Goal: Task Accomplishment & Management: Complete application form

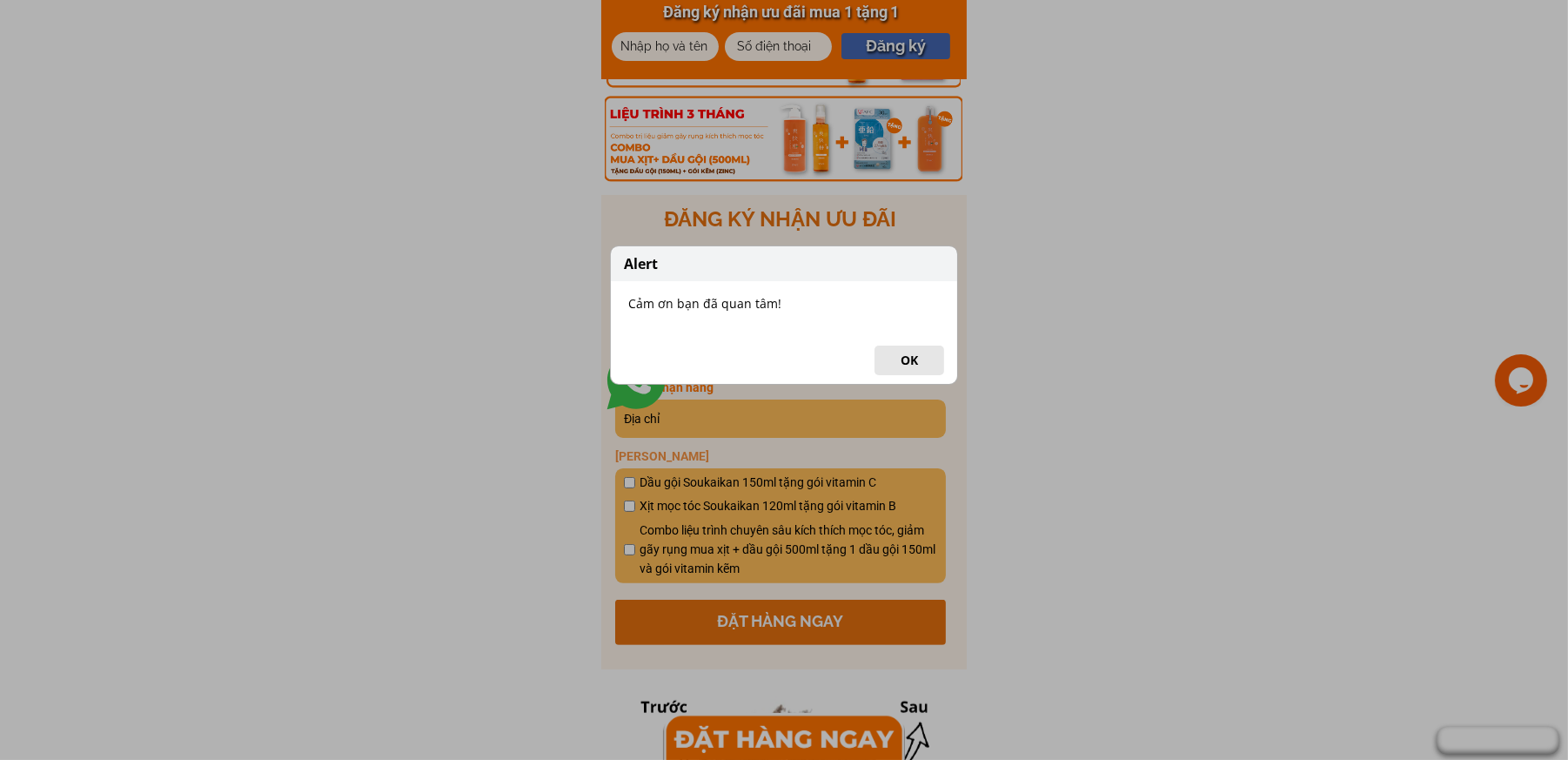
click at [916, 361] on button "OK" at bounding box center [909, 361] width 70 height 30
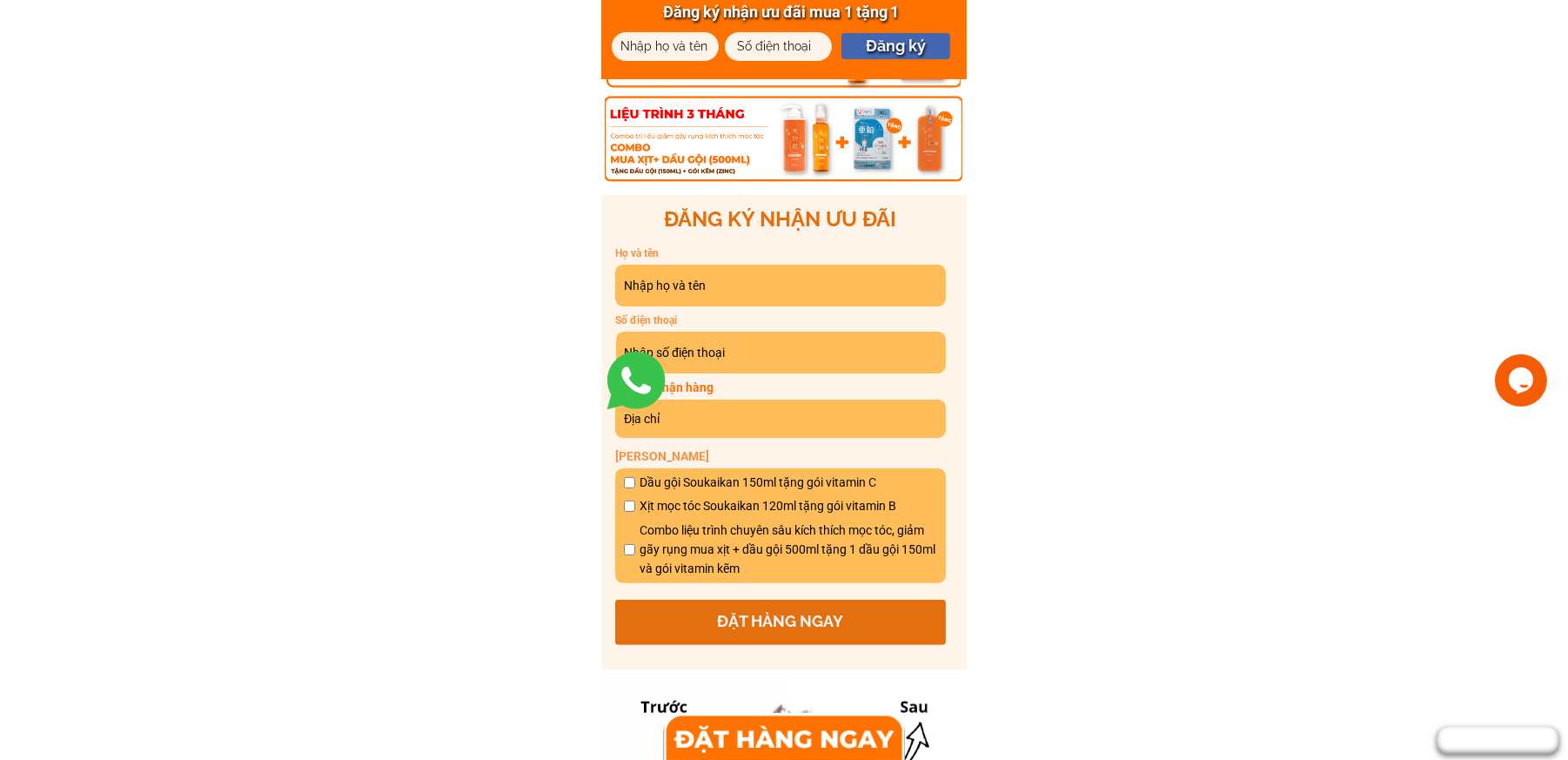
click at [639, 44] on input "text" at bounding box center [665, 46] width 98 height 29
paste input "Nga Còi"
type input "Nga Còi"
click at [737, 43] on div at bounding box center [758, 40] width 68 height 19
click at [740, 45] on div at bounding box center [758, 40] width 68 height 19
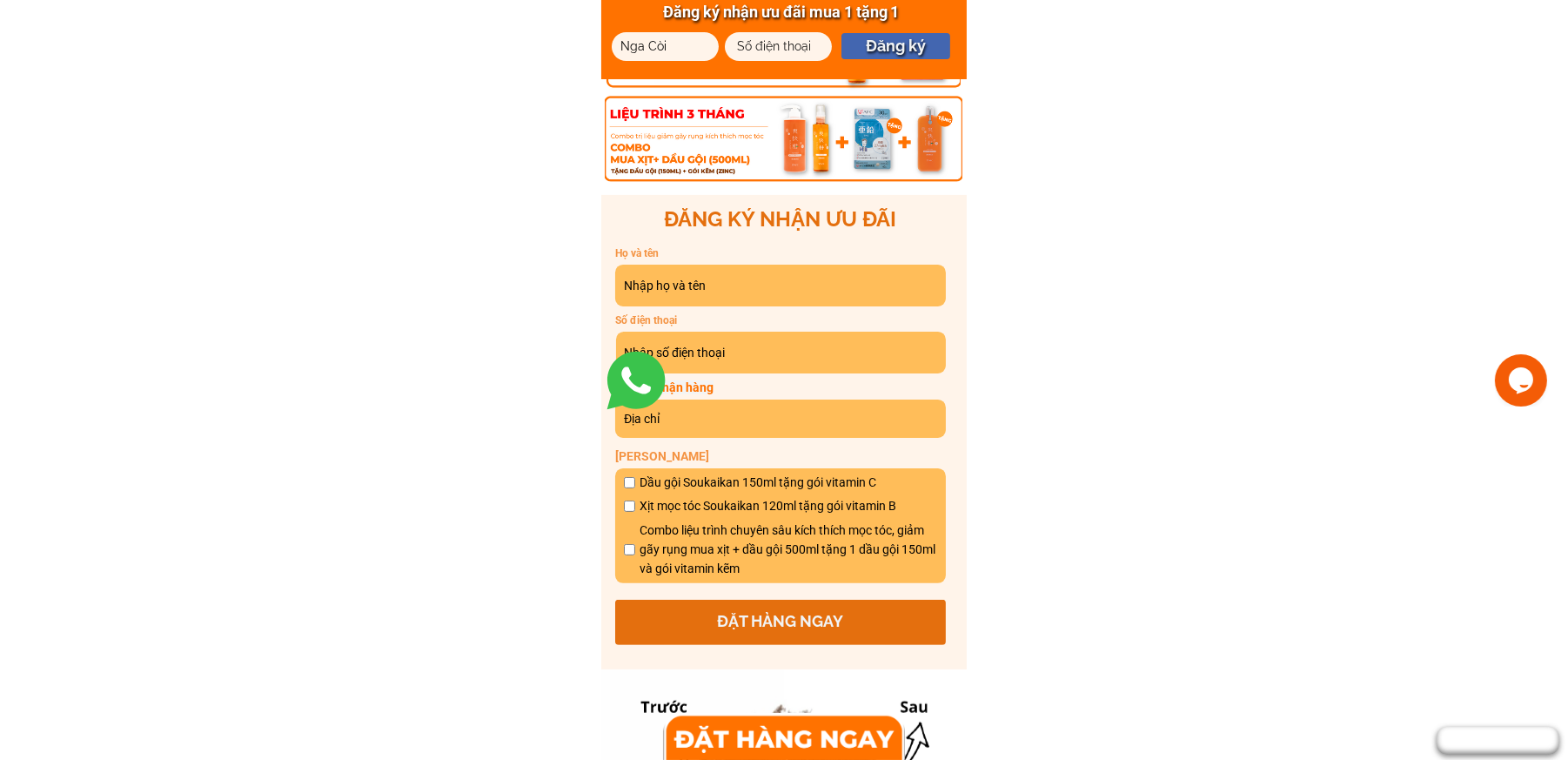
click at [740, 41] on div at bounding box center [758, 40] width 68 height 19
click at [744, 41] on div at bounding box center [758, 40] width 68 height 19
click at [783, 46] on div at bounding box center [758, 40] width 68 height 19
click at [821, 46] on input "tel" at bounding box center [778, 46] width 98 height 29
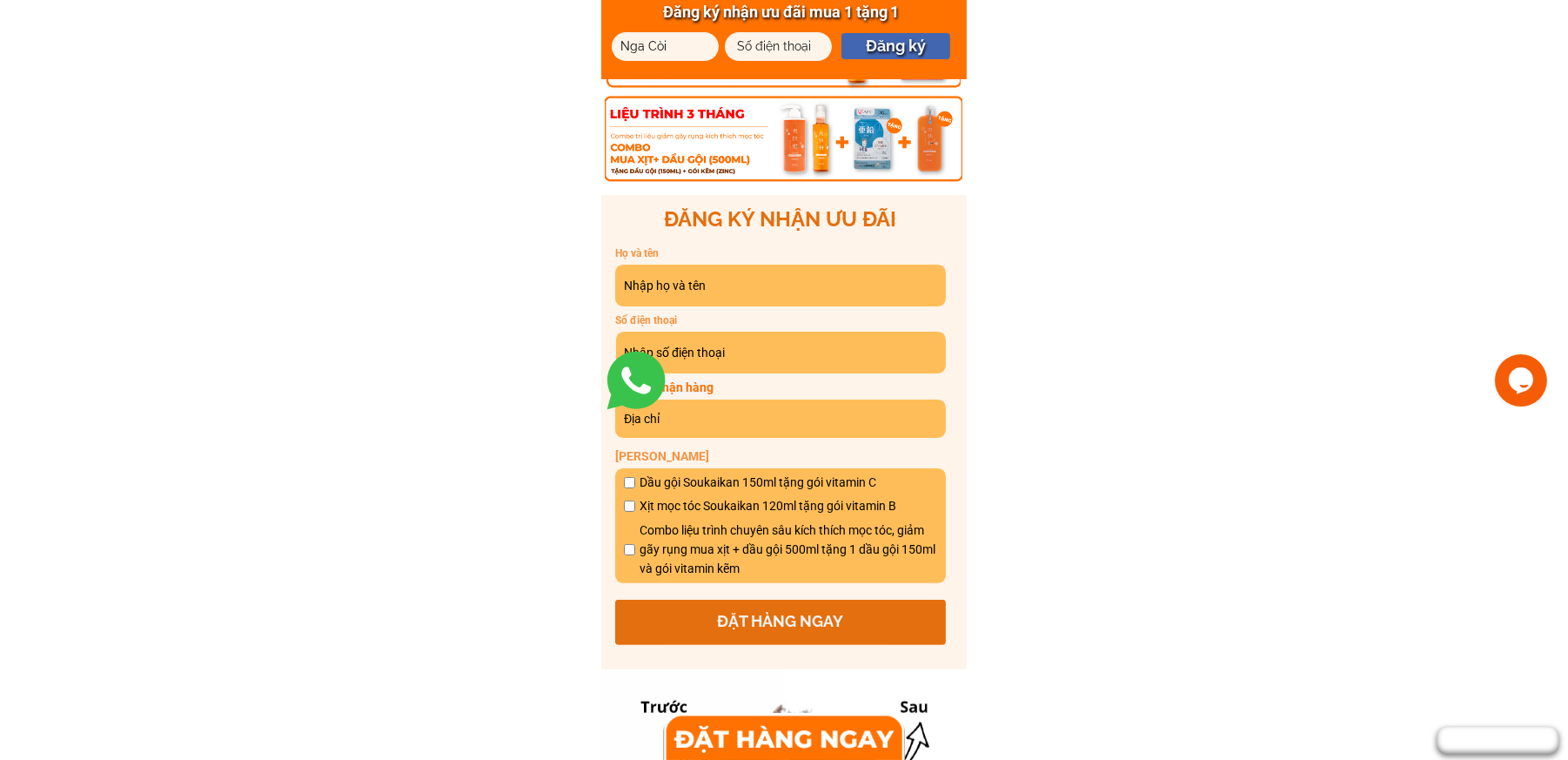
paste input "0326289826"
type input "0326289826"
click at [896, 42] on p "Đăng ký" at bounding box center [895, 46] width 108 height 26
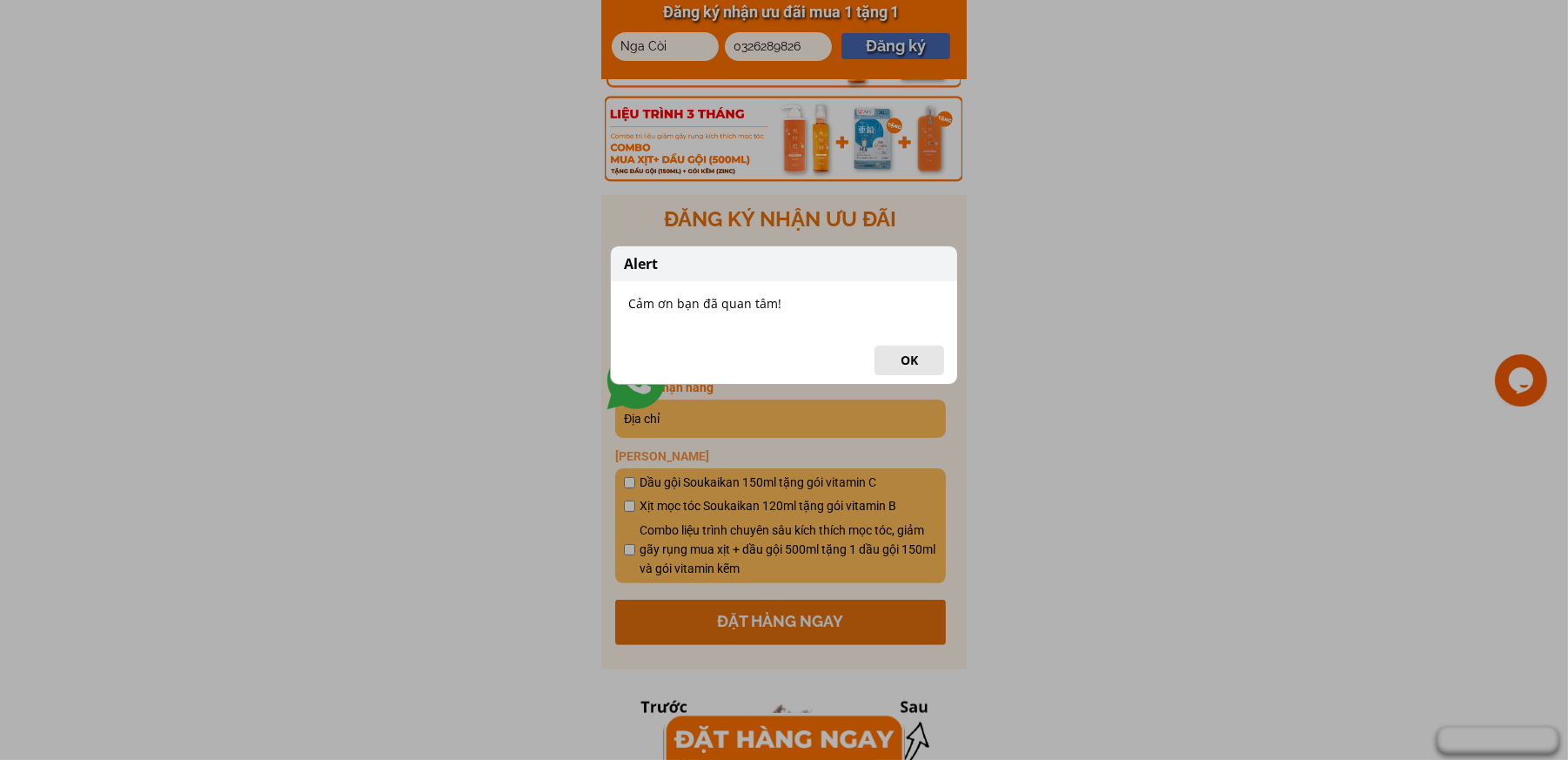
click at [894, 361] on button "OK" at bounding box center [909, 361] width 70 height 30
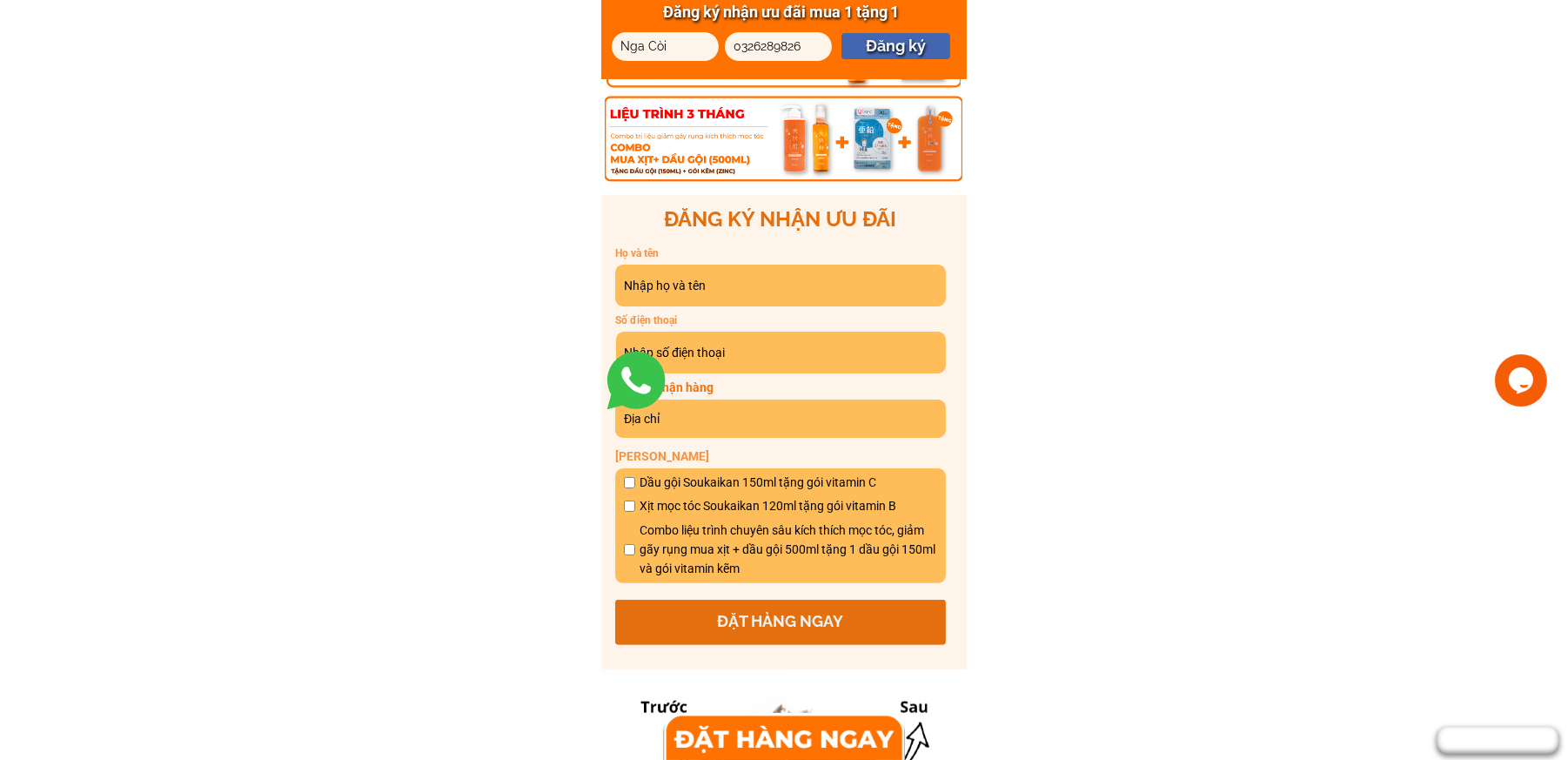
click at [631, 45] on input "Nga Còi" at bounding box center [665, 46] width 98 height 29
paste input "[PERSON_NAME]"
type input "[PERSON_NAME]"
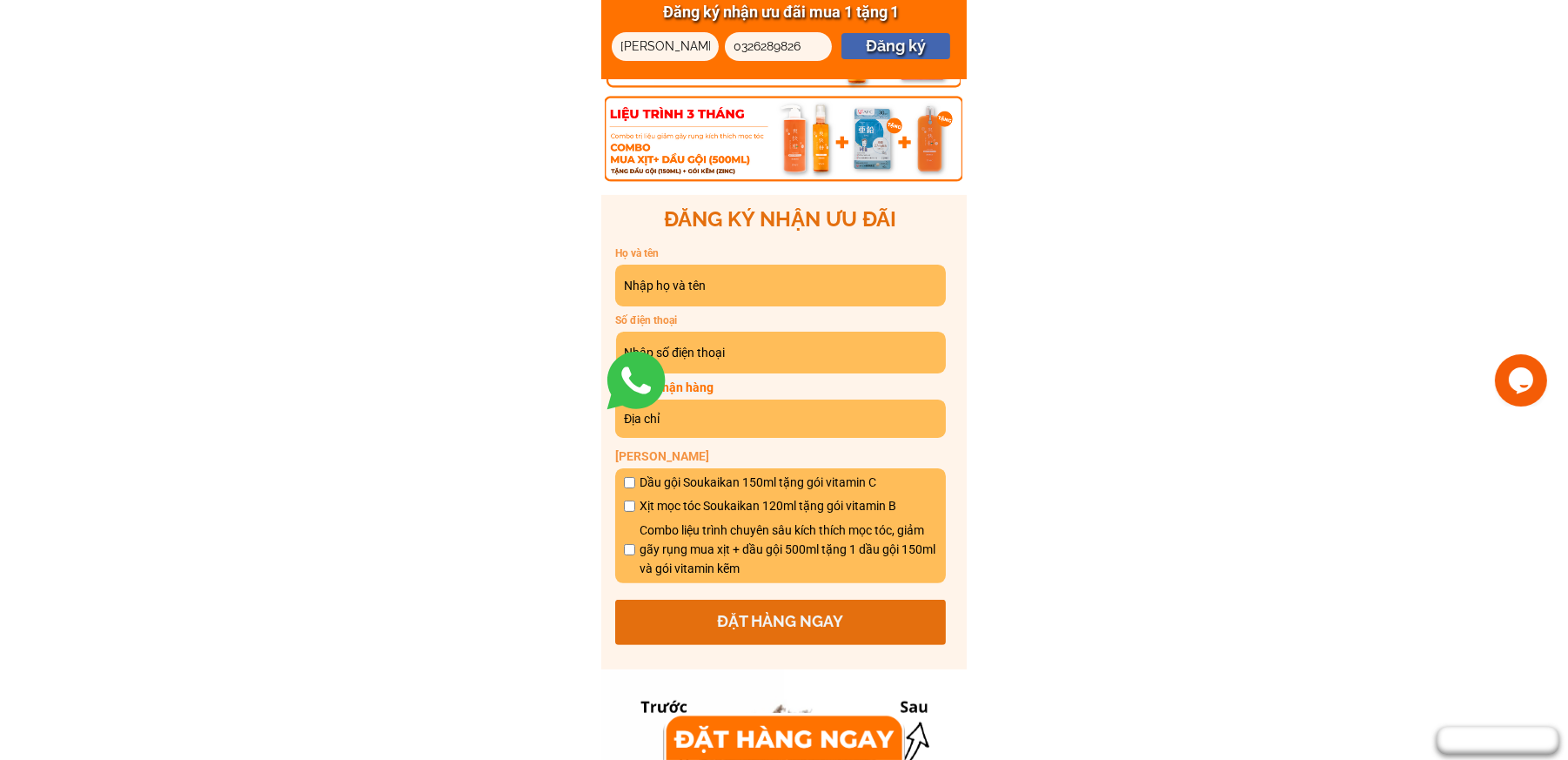
click at [768, 38] on div at bounding box center [758, 40] width 68 height 19
click at [767, 48] on div at bounding box center [758, 40] width 68 height 19
click at [752, 47] on div at bounding box center [758, 40] width 68 height 19
click at [778, 42] on div at bounding box center [758, 40] width 68 height 19
click at [816, 45] on input "0326289826" at bounding box center [778, 46] width 98 height 29
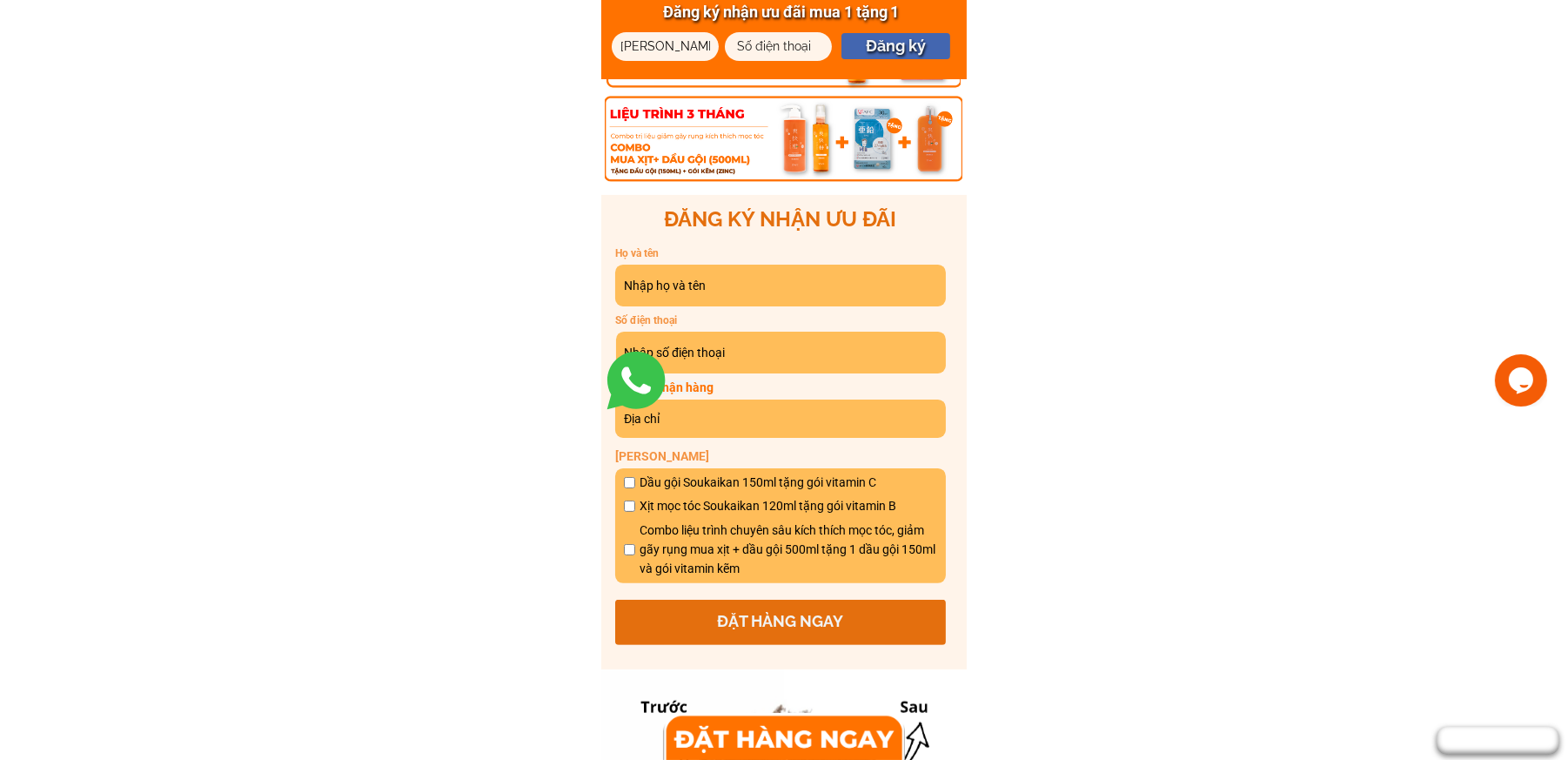
paste input "0394019852"
type input "0394019852"
click at [892, 41] on p "Đăng ký" at bounding box center [895, 46] width 108 height 26
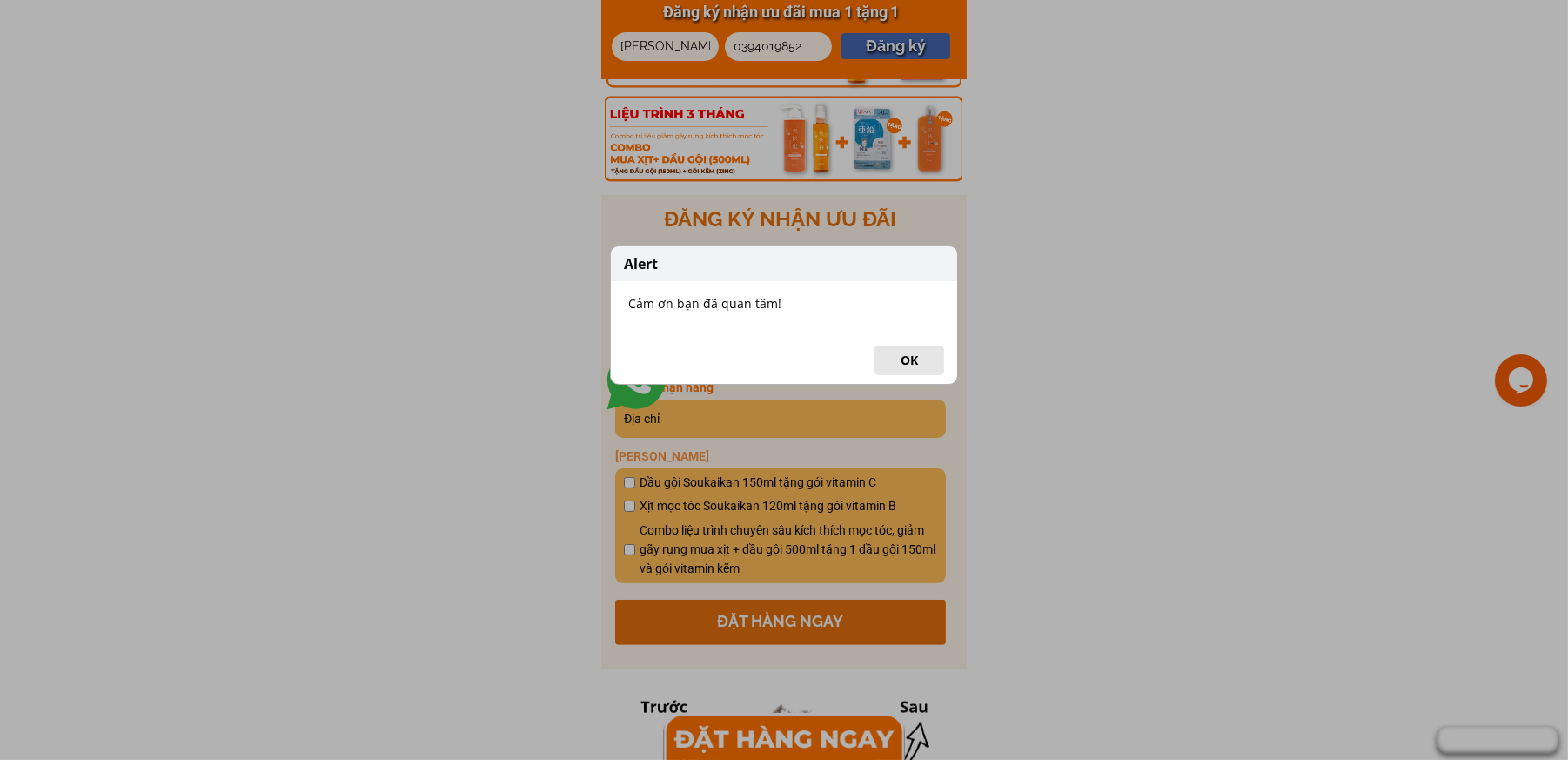
click at [918, 359] on button "OK" at bounding box center [909, 361] width 70 height 30
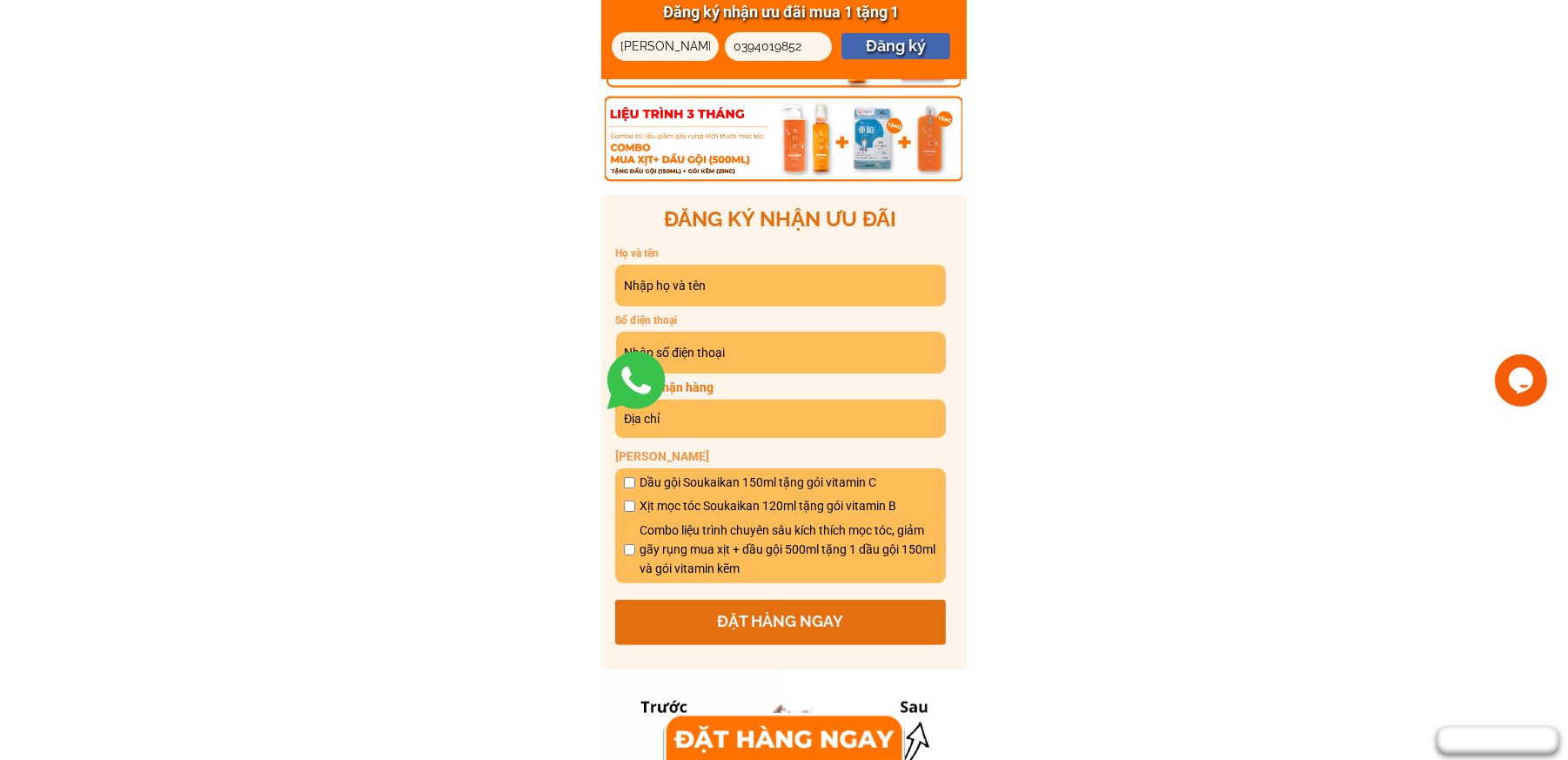
click at [663, 44] on input "[PERSON_NAME]" at bounding box center [665, 46] width 98 height 29
paste input "[PERSON_NAME]"
type input "[PERSON_NAME]"
click at [765, 37] on div at bounding box center [758, 40] width 68 height 19
click at [802, 48] on input "0394019852" at bounding box center [778, 46] width 98 height 29
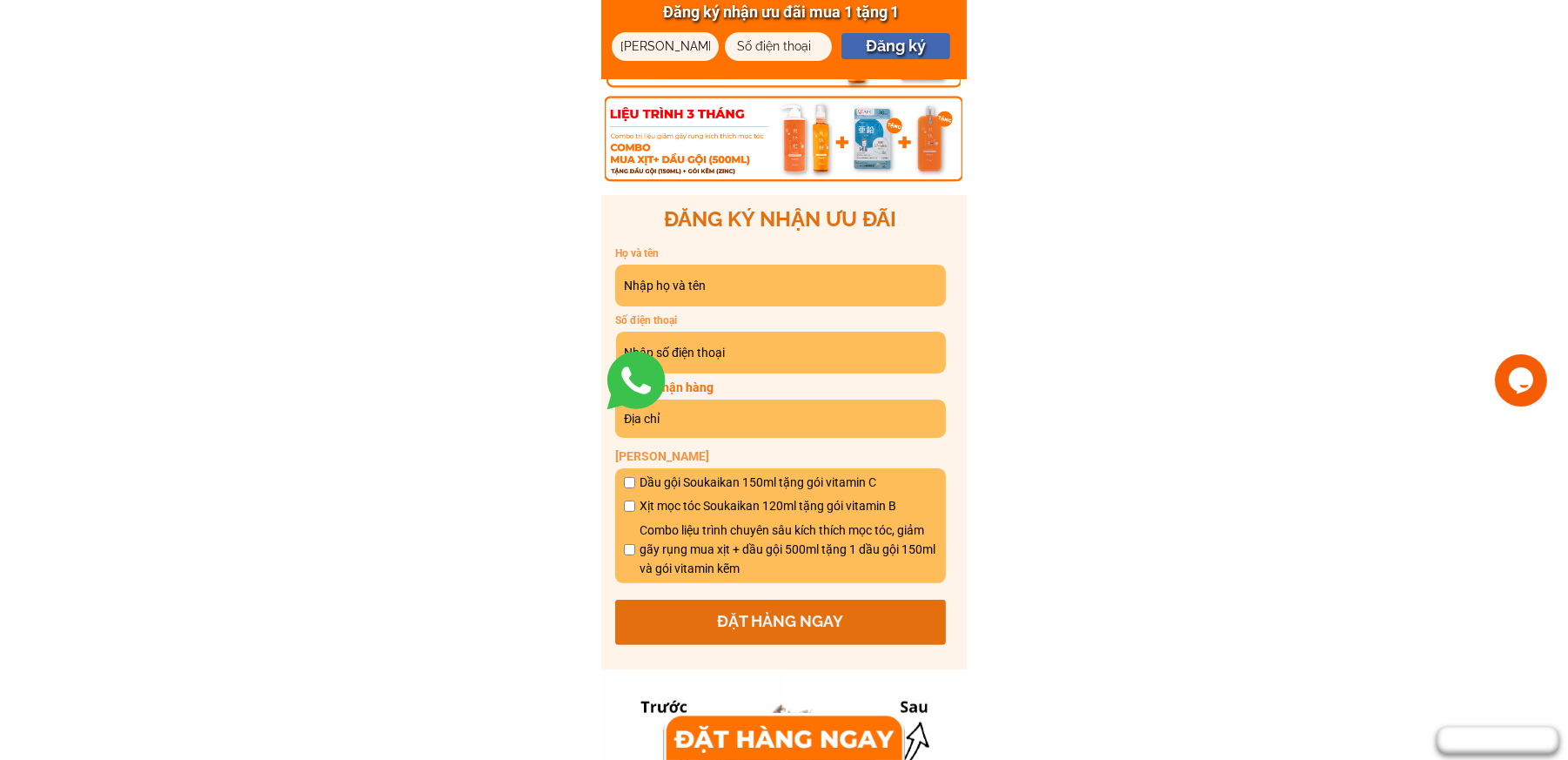
paste input "0924344333"
type input "0924344333"
click at [888, 51] on p "Đăng ký" at bounding box center [895, 46] width 108 height 26
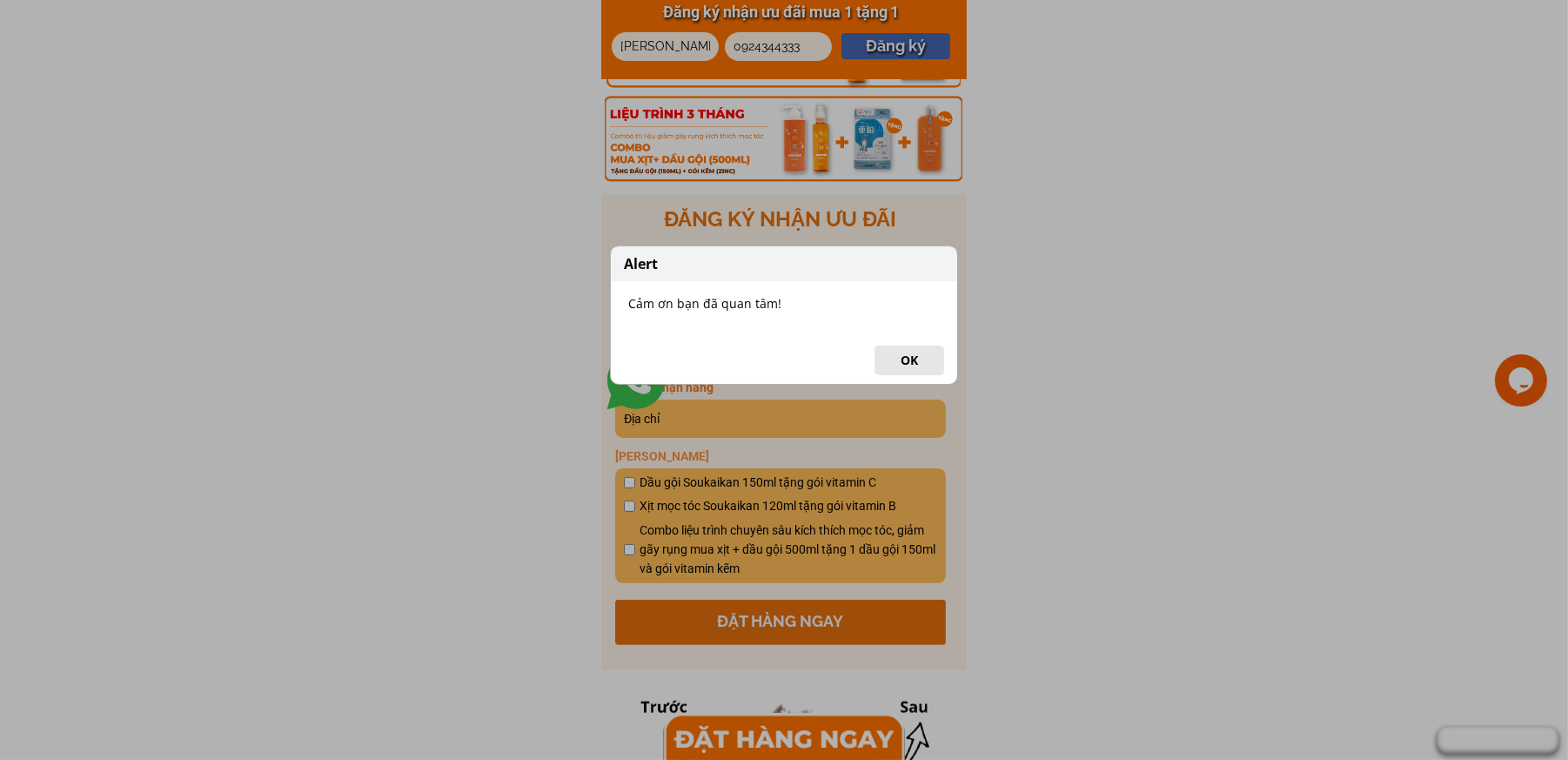
click at [907, 361] on button "OK" at bounding box center [909, 361] width 70 height 30
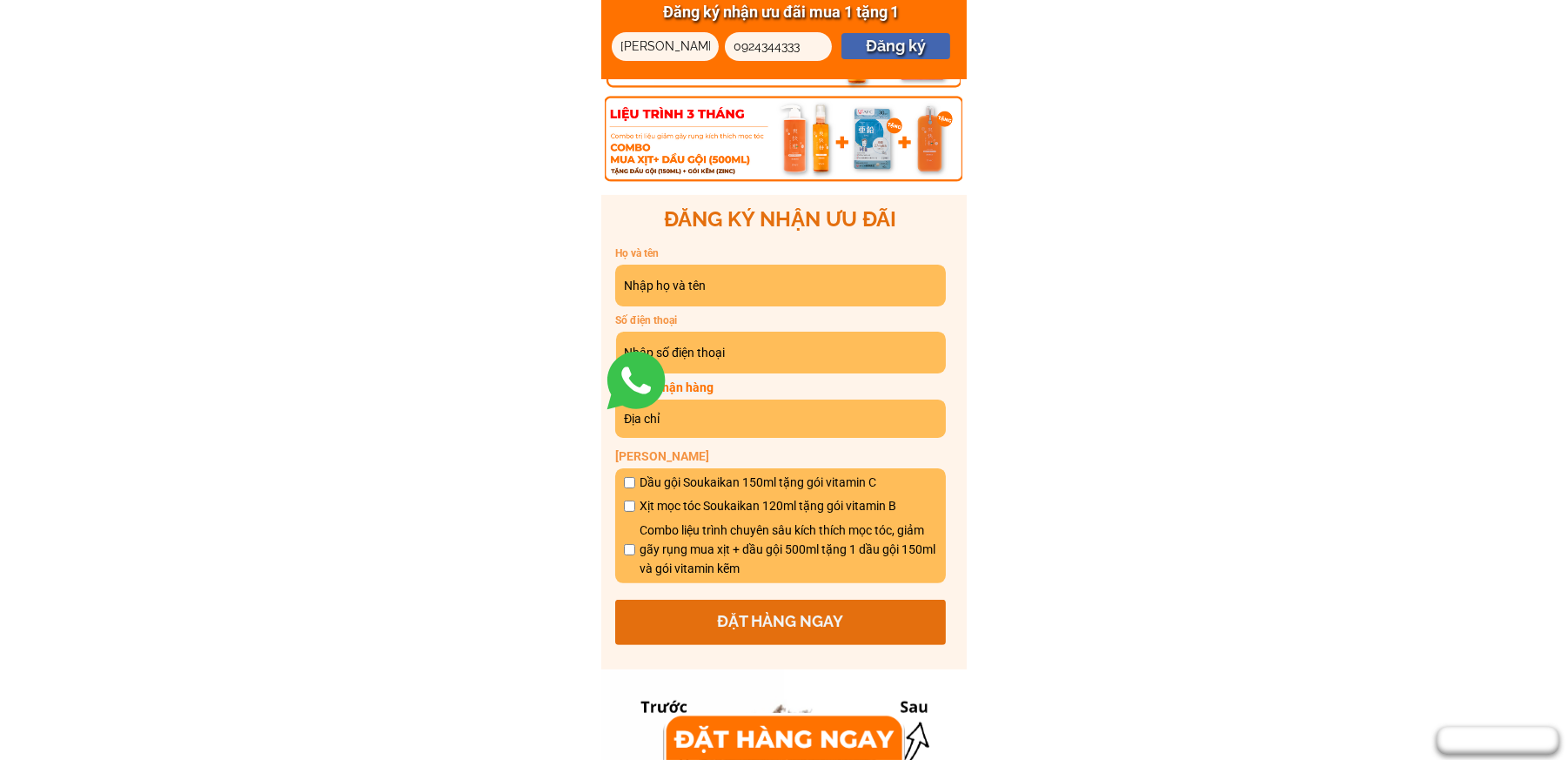
click at [673, 51] on input "[PERSON_NAME]" at bounding box center [665, 46] width 98 height 29
paste input "[PERSON_NAME]"
type input "[PERSON_NAME]"
click at [773, 43] on div at bounding box center [758, 40] width 68 height 19
click at [753, 43] on div at bounding box center [758, 40] width 68 height 19
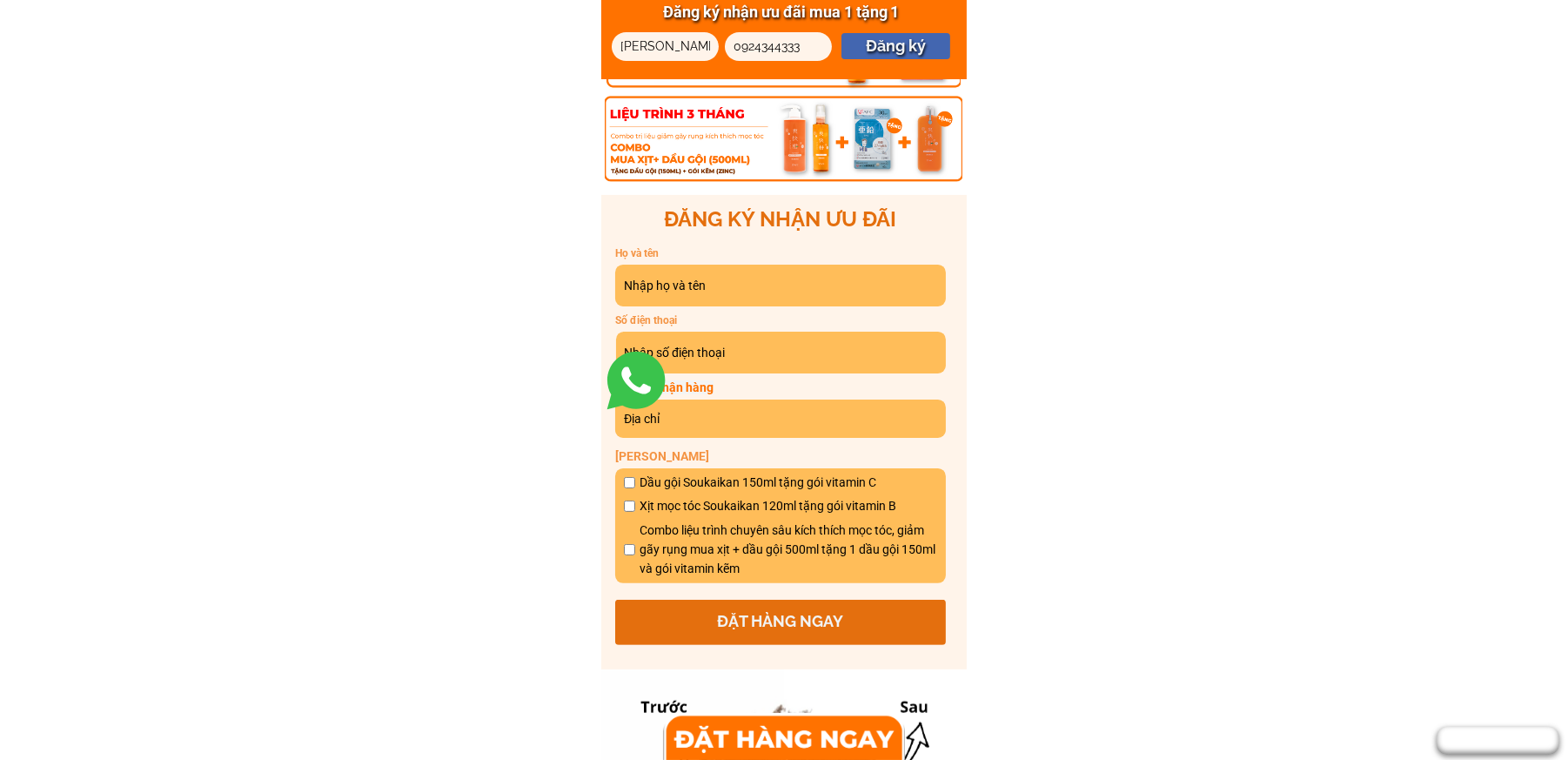
click at [802, 67] on div "Đăng ký nhận ưu đãi mua 1 tặng 1 Đăng ký lê mai 0924344333" at bounding box center [784, 39] width 365 height 79
click at [808, 41] on input "0924344333" at bounding box center [778, 46] width 98 height 29
paste input "0386562660"
type input "0386562660"
click at [898, 47] on p "Đăng ký" at bounding box center [895, 46] width 108 height 26
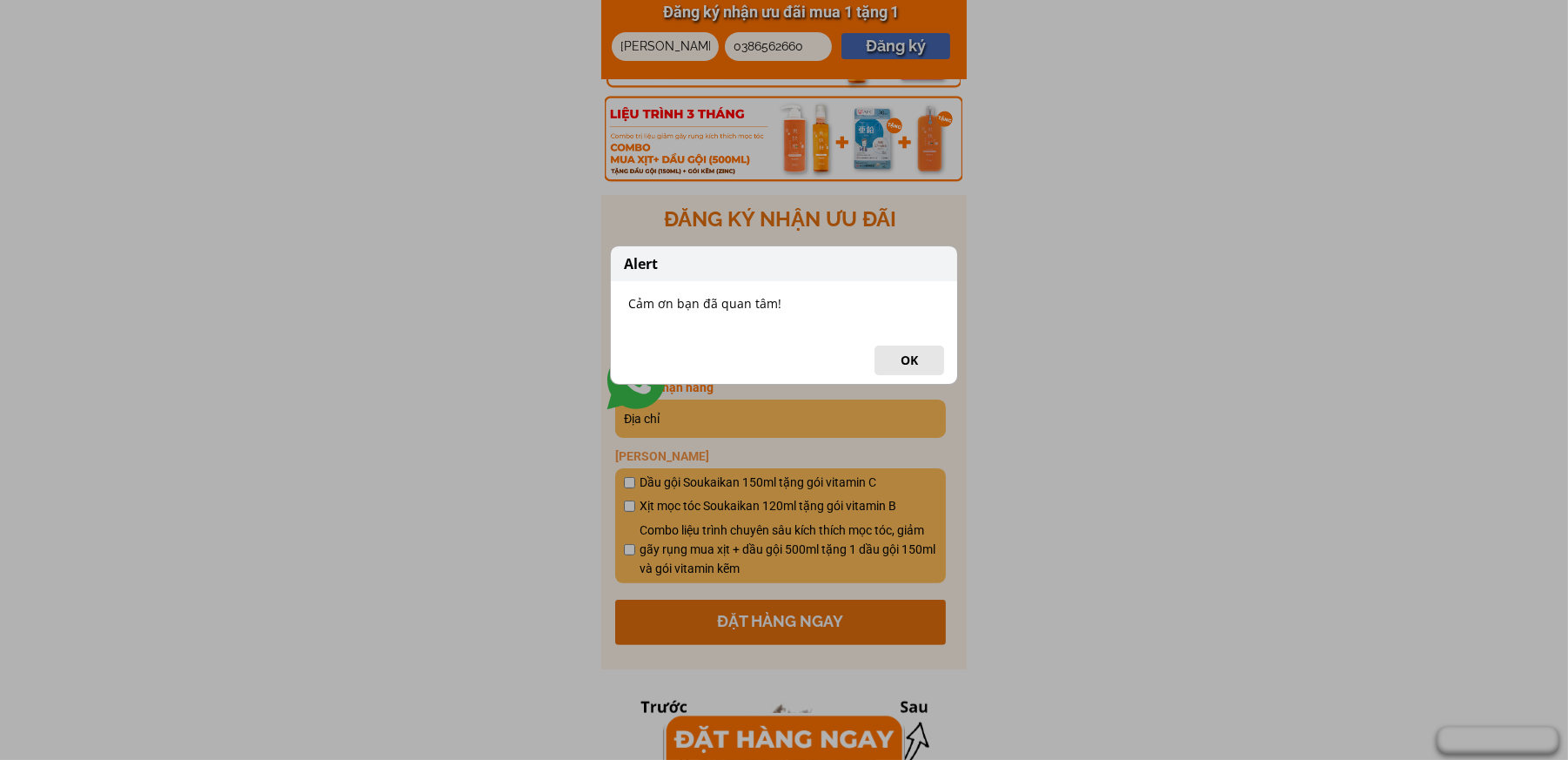
click at [922, 355] on button "OK" at bounding box center [909, 361] width 70 height 30
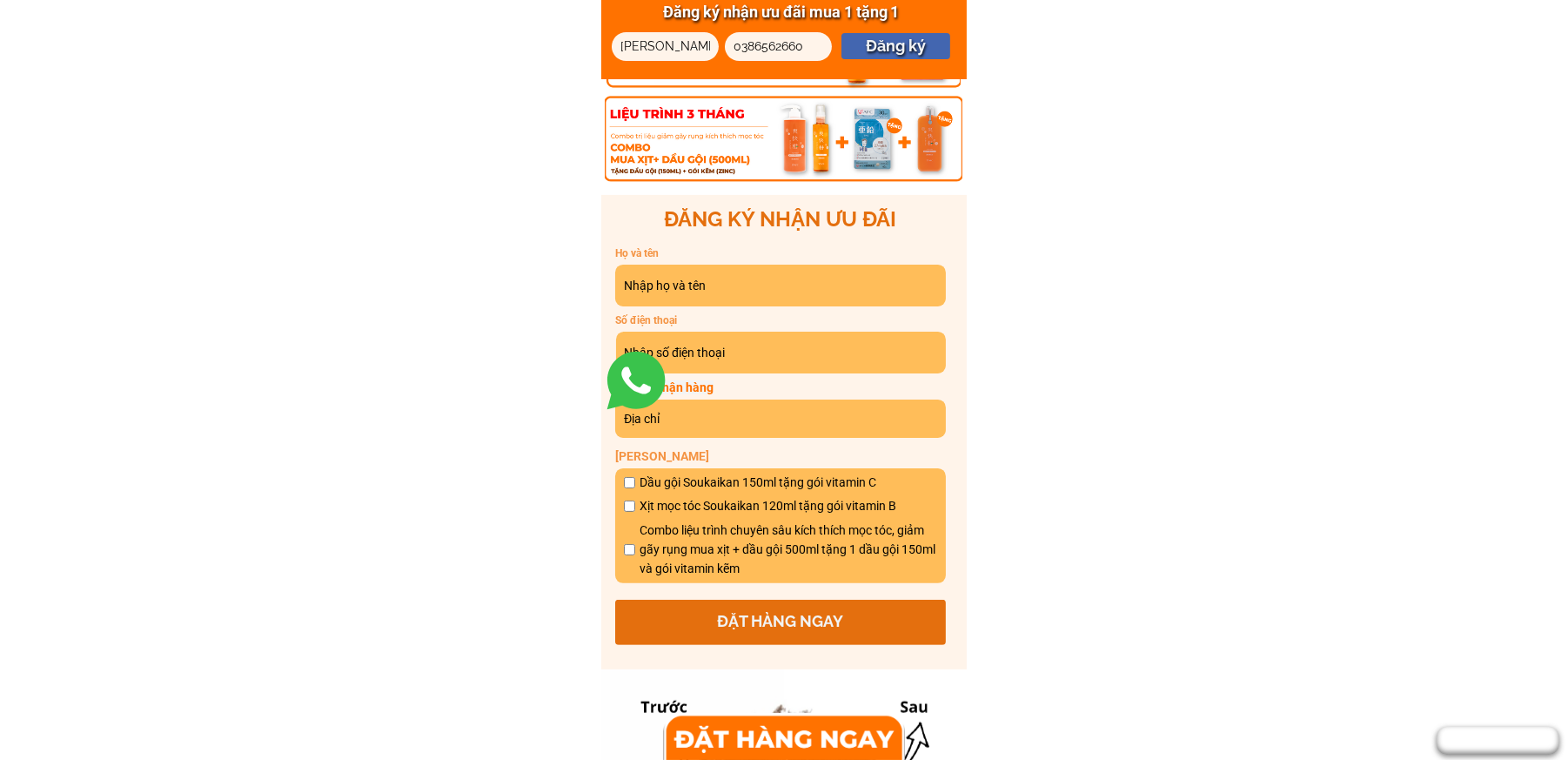
click at [655, 46] on input "[PERSON_NAME]" at bounding box center [665, 46] width 98 height 29
paste input "[PERSON_NAME]"
type input "[PERSON_NAME]"
click at [787, 43] on div at bounding box center [758, 40] width 68 height 19
click at [758, 41] on div at bounding box center [758, 40] width 68 height 19
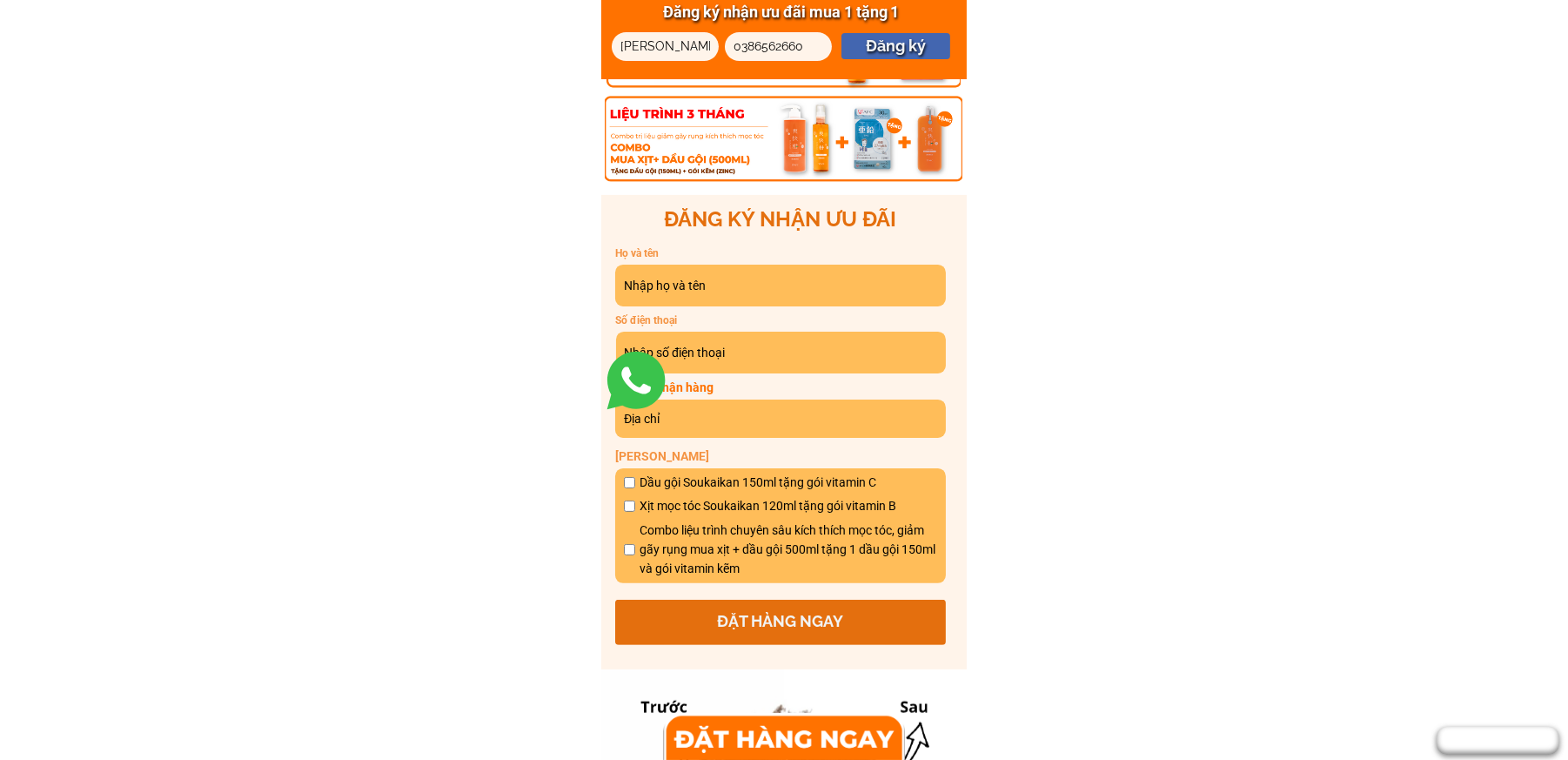
click at [810, 45] on input "0386562660" at bounding box center [778, 46] width 98 height 29
paste input "0937858837"
type input "0937858837"
click at [879, 45] on p "Đăng ký" at bounding box center [895, 46] width 108 height 26
